Goal: Transaction & Acquisition: Purchase product/service

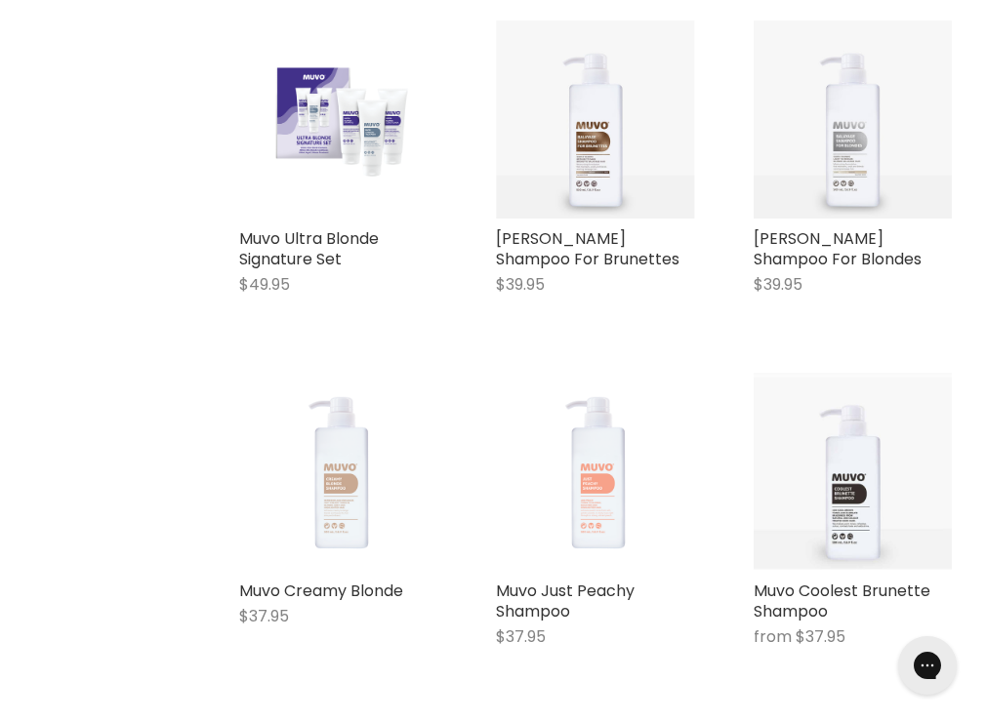
scroll to position [840, 0]
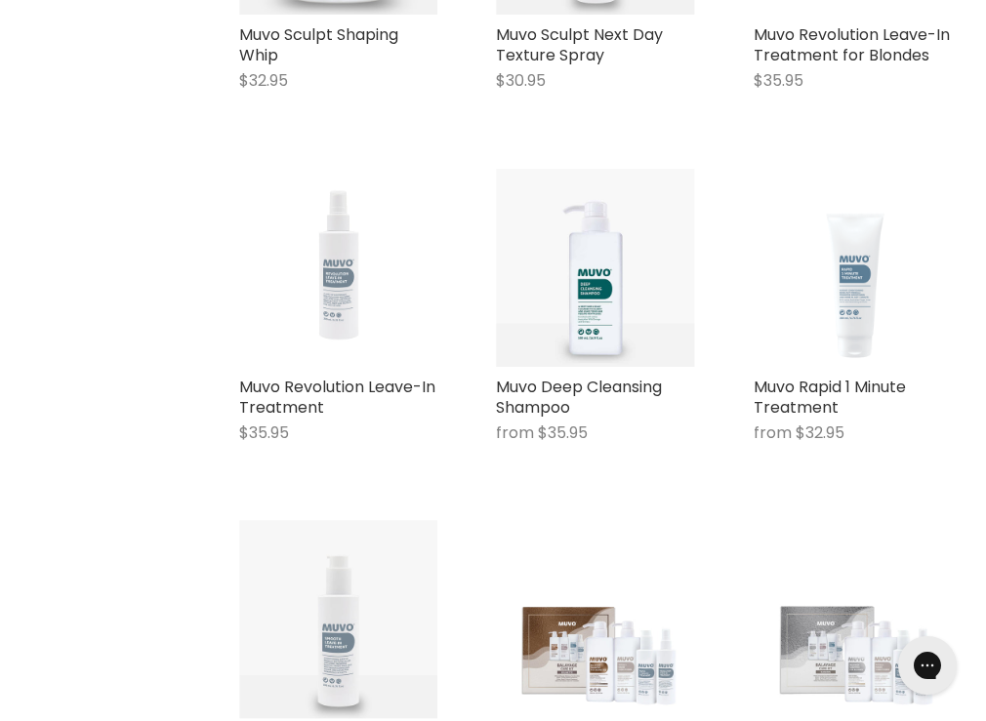
scroll to position [3156, 0]
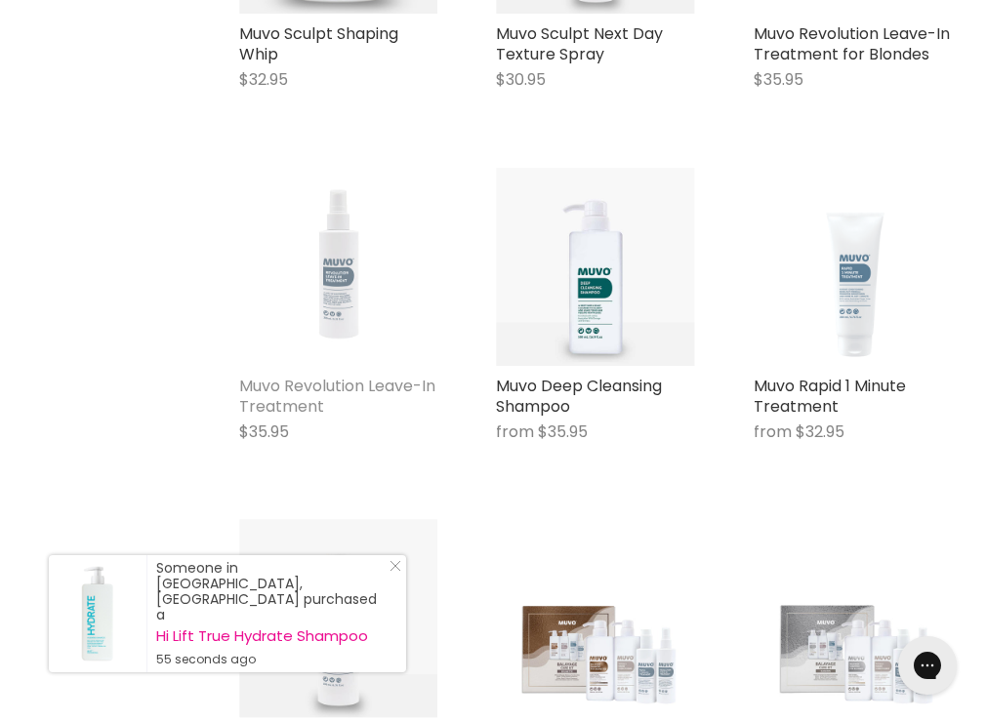
click at [358, 375] on link "Muvo Revolution Leave-In Treatment" at bounding box center [337, 396] width 196 height 43
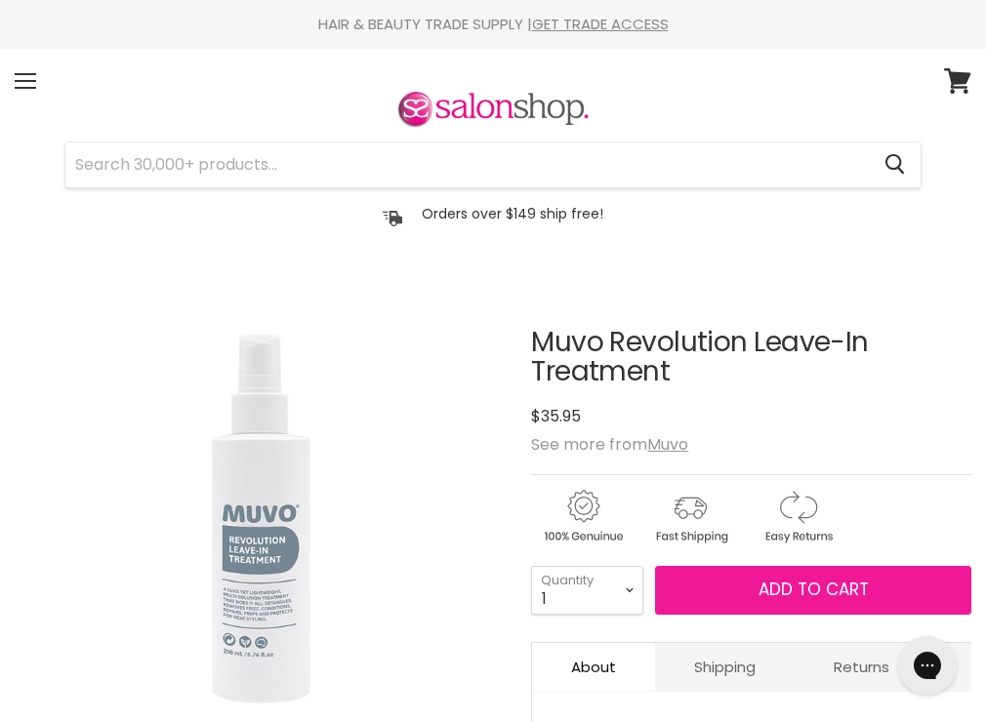
click at [797, 582] on span "Add to cart" at bounding box center [814, 589] width 110 height 23
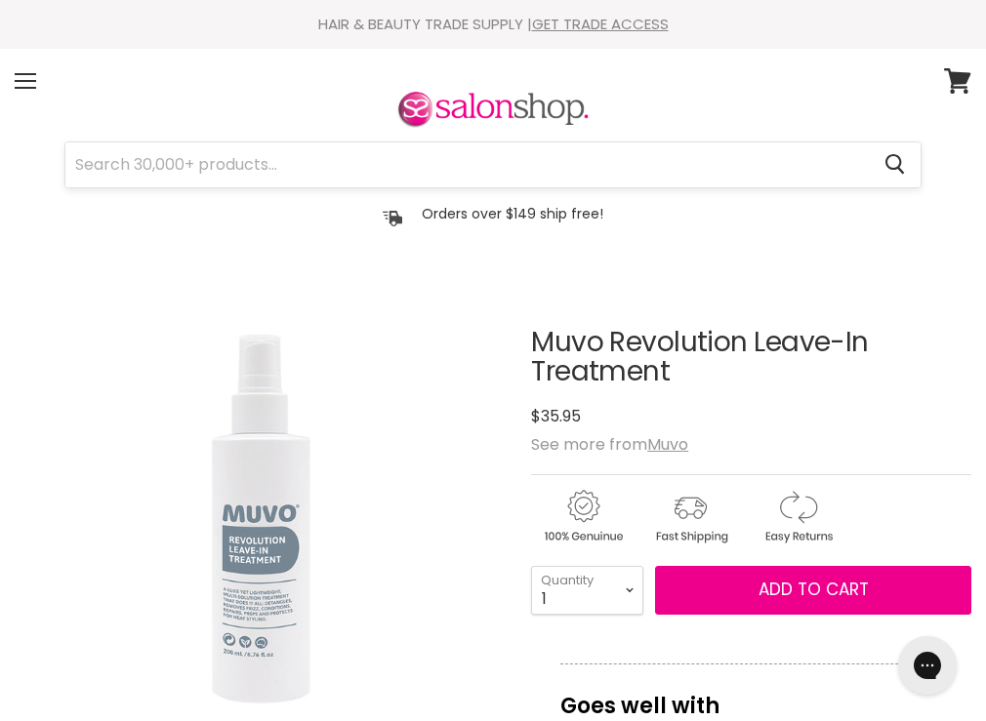
click at [465, 165] on input "Search" at bounding box center [466, 165] width 803 height 45
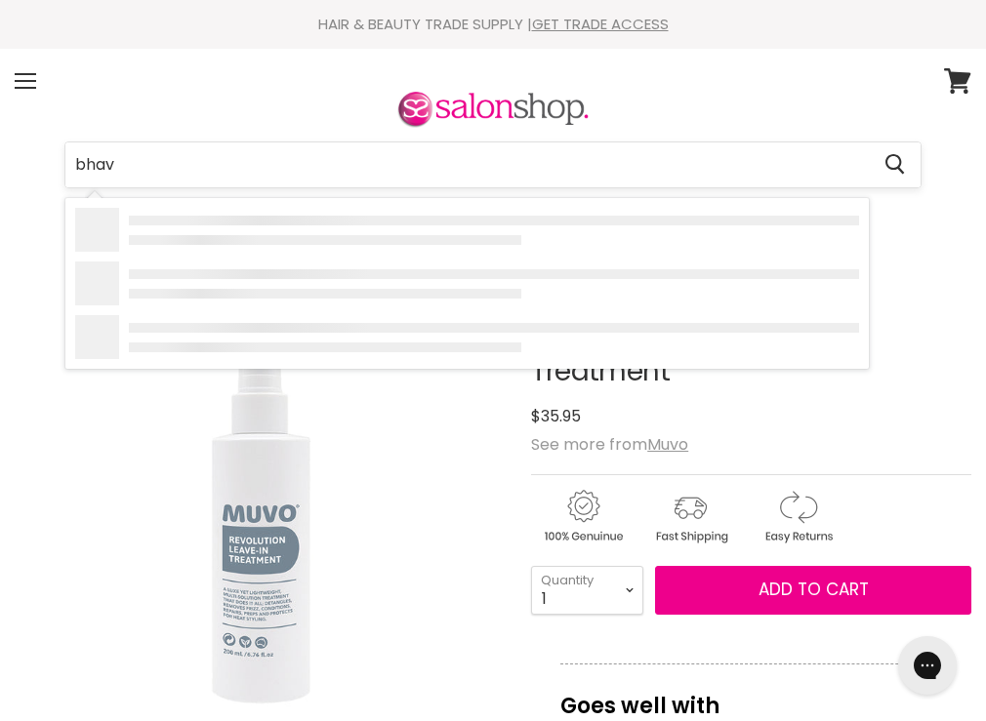
type input "[PERSON_NAME]"
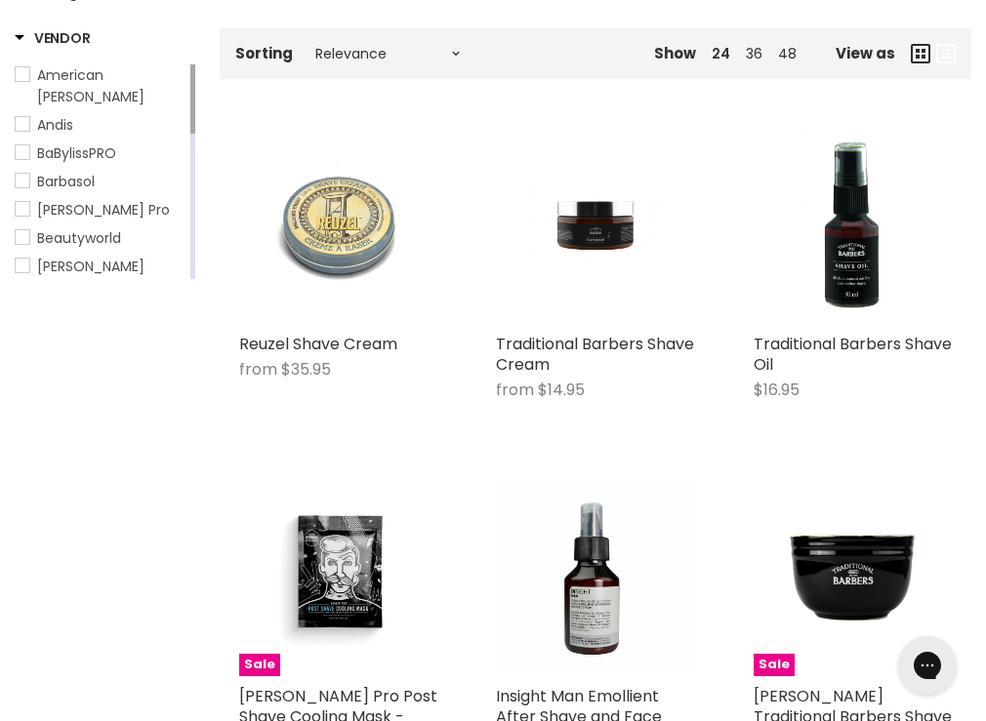
scroll to position [386, 0]
